Goal: Information Seeking & Learning: Learn about a topic

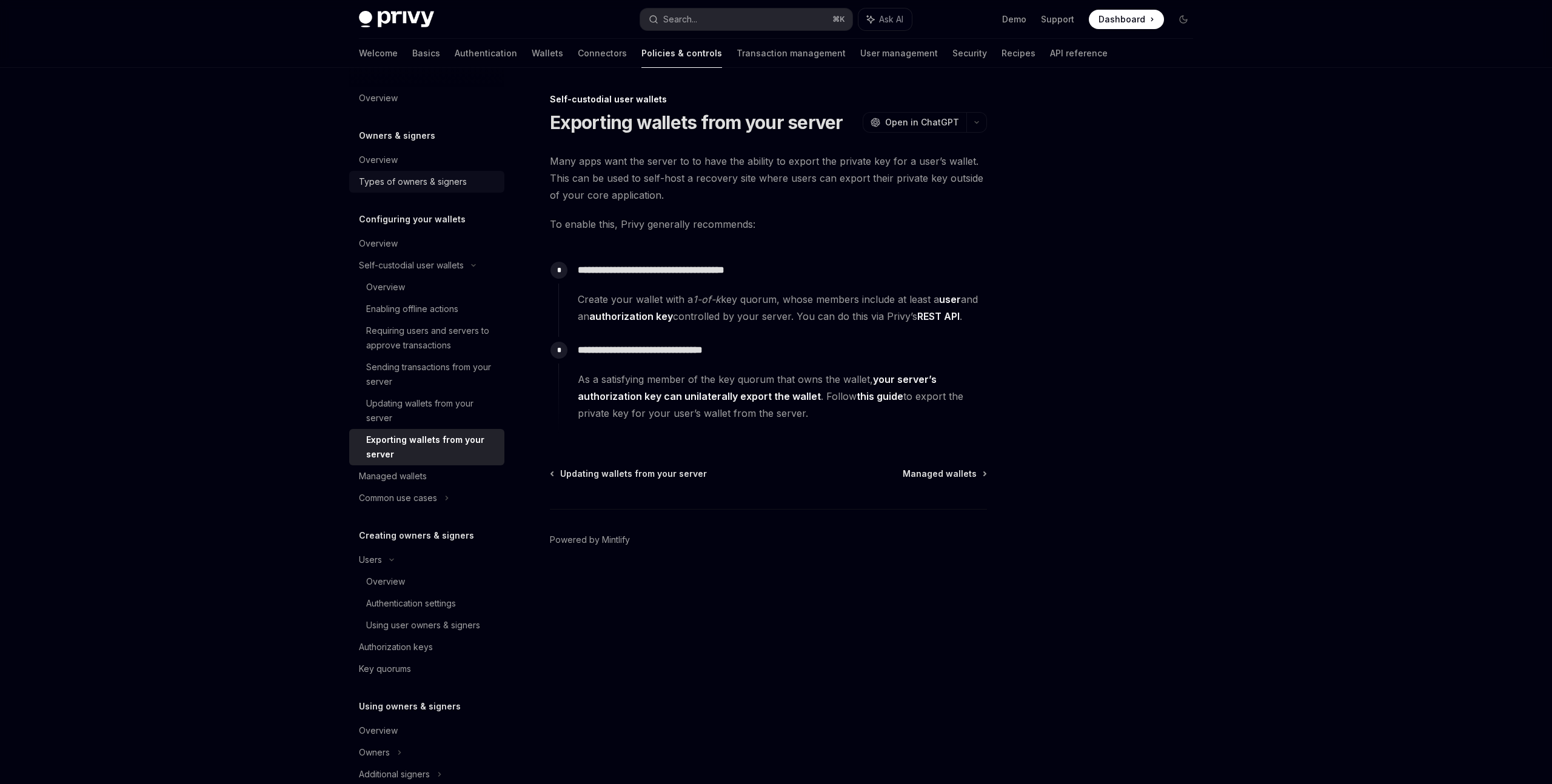
click at [421, 181] on div "Types of owners & signers" at bounding box center [413, 181] width 108 height 15
type textarea "*"
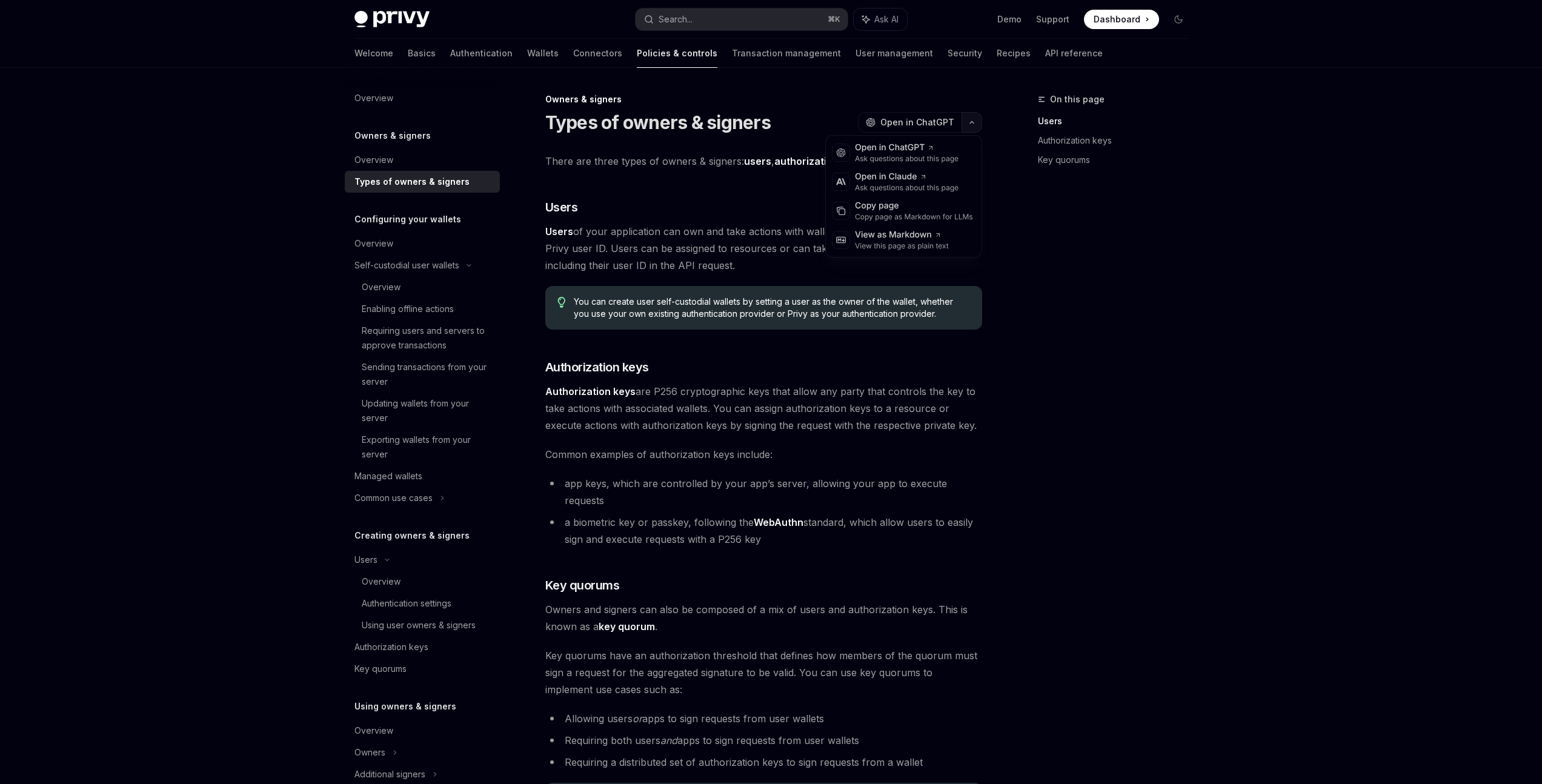
click at [979, 126] on button "button" at bounding box center [972, 122] width 21 height 21
click at [1182, 197] on div "On this page Users Authorization keys Key quorums" at bounding box center [1106, 438] width 184 height 692
click at [984, 120] on div "Owners & signers Types of owners & signers OpenAI Open in ChatGPT OpenAI Open i…" at bounding box center [650, 549] width 669 height 915
click at [977, 120] on button "button" at bounding box center [972, 122] width 21 height 21
click at [993, 112] on div "On this page Users Authorization keys Key quorums Owners & signers Types of own…" at bounding box center [771, 537] width 853 height 938
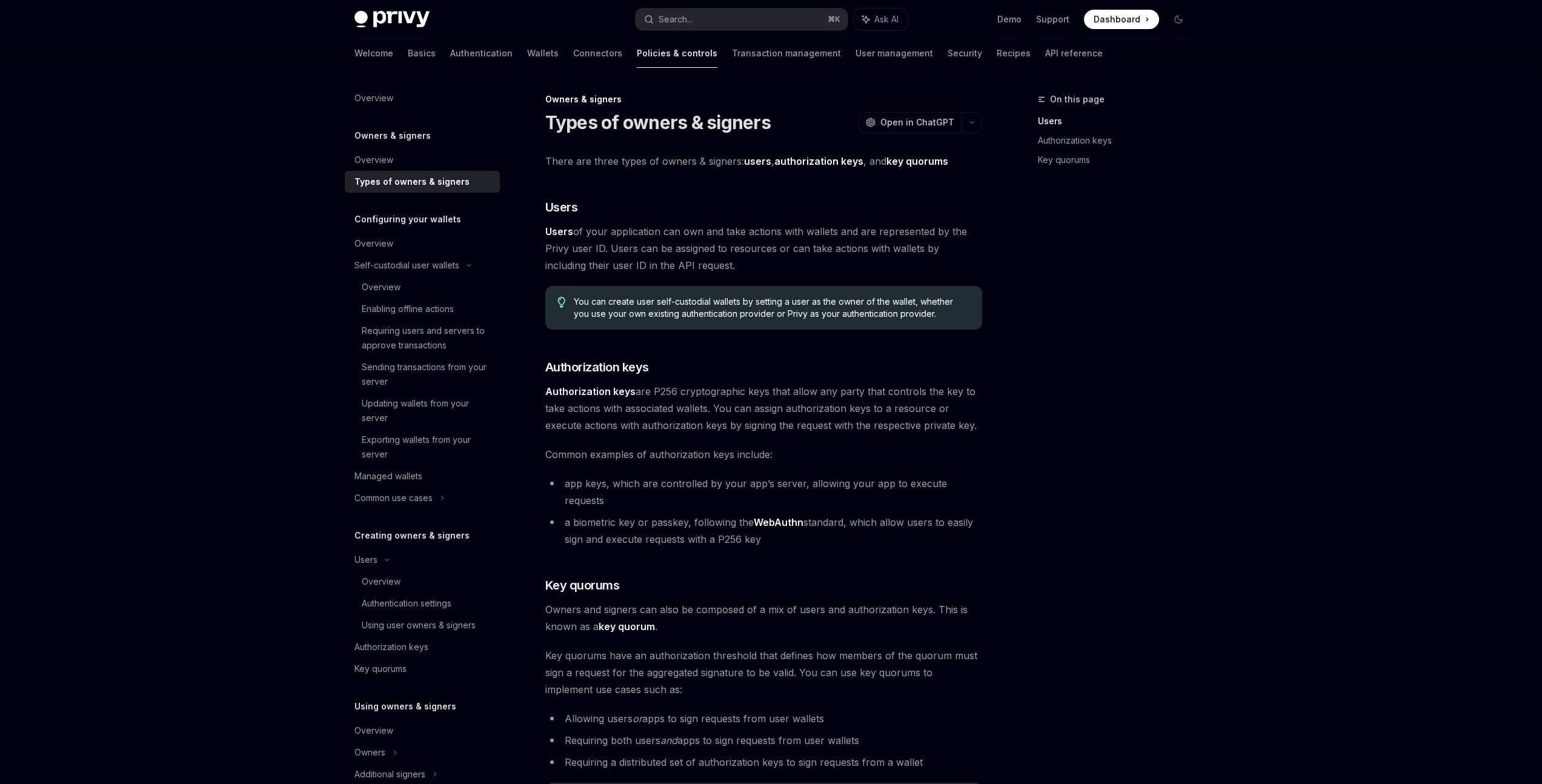
click at [1245, 165] on div "Privy Docs home page Search... ⌘ K Ask AI Demo Support Dashboard Dashboard Sear…" at bounding box center [771, 503] width 1542 height 1006
click at [1106, 147] on link "Authorization keys" at bounding box center [1118, 140] width 160 height 19
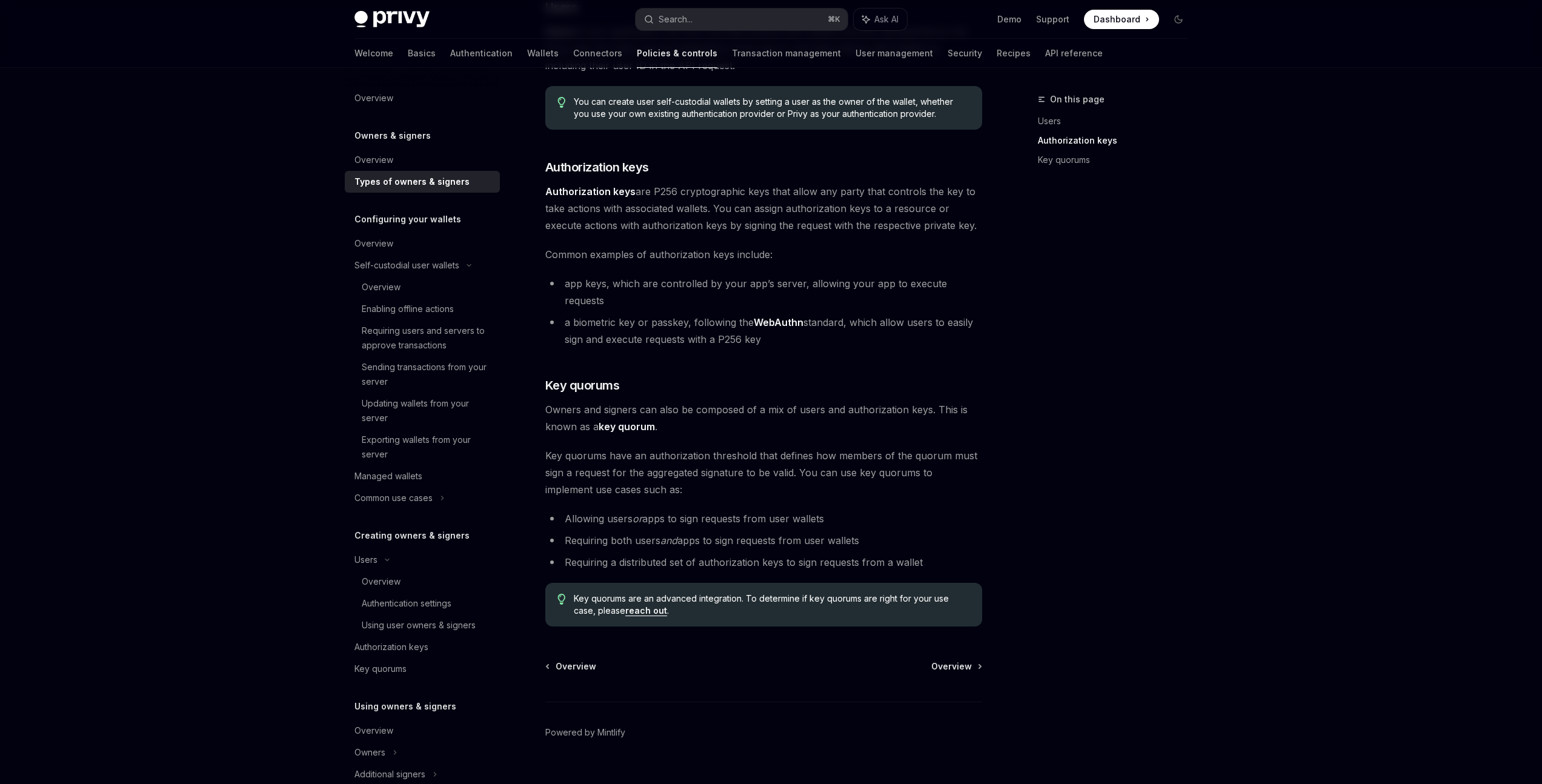
scroll to position [206, 0]
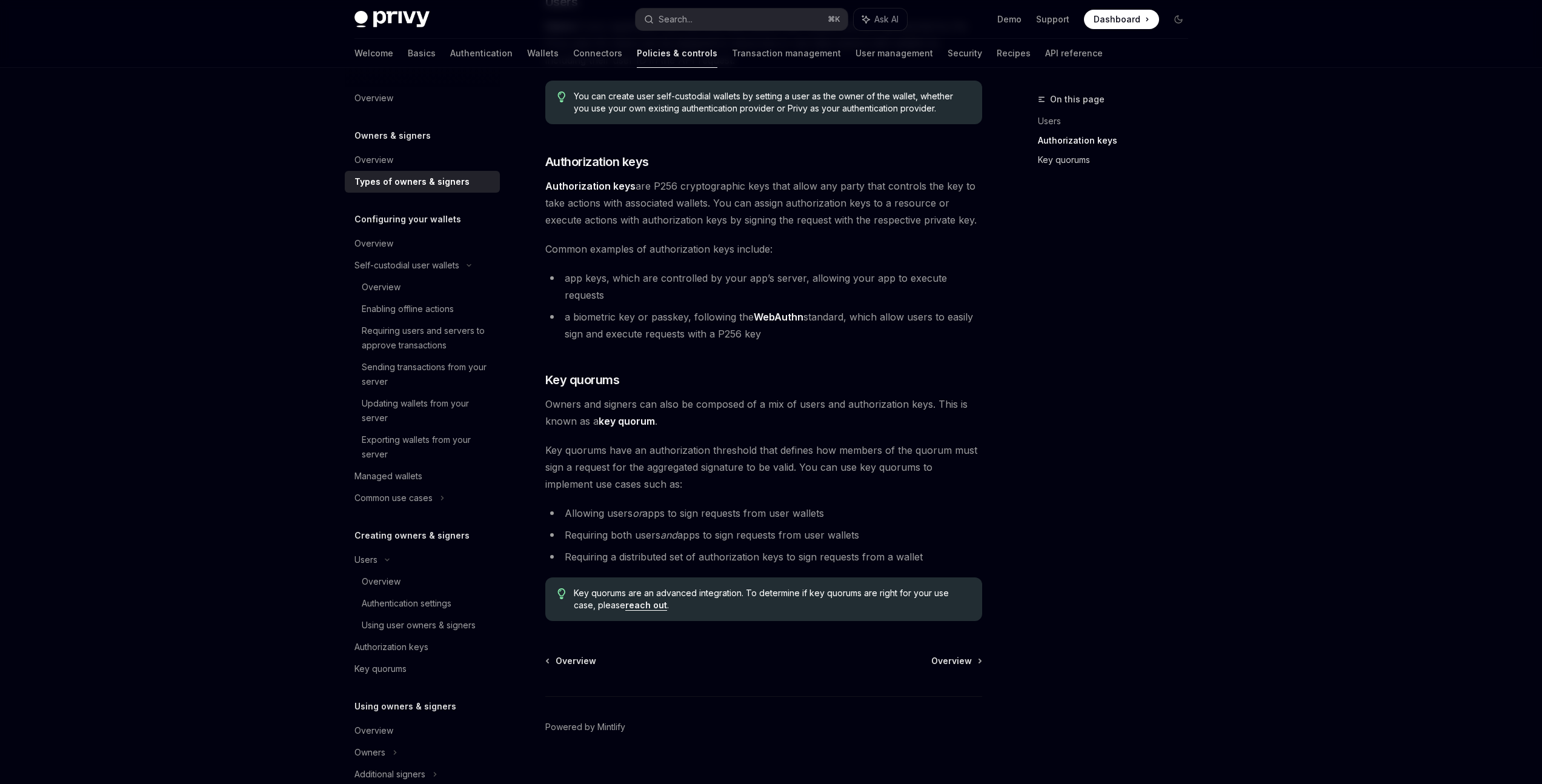
click at [1104, 159] on link "Key quorums" at bounding box center [1118, 160] width 160 height 19
click at [1100, 167] on link "Key quorums" at bounding box center [1118, 160] width 160 height 19
click at [1085, 164] on link "Key quorums" at bounding box center [1118, 160] width 160 height 19
click at [1086, 150] on link "Key quorums" at bounding box center [1118, 160] width 160 height 19
click at [1088, 147] on link "Authorization keys" at bounding box center [1118, 140] width 160 height 19
